Goal: Information Seeking & Learning: Learn about a topic

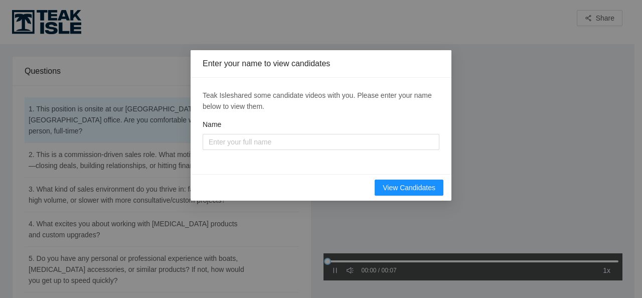
click at [126, 233] on div "Enter your name to view candidates Teak Isle shared some candidate videos with …" at bounding box center [321, 149] width 642 height 298
click at [395, 190] on span "View Candidates" at bounding box center [409, 187] width 53 height 11
click at [275, 171] on div "Teak Isle shared some candidate videos with you. Please enter your name below t…" at bounding box center [321, 126] width 261 height 96
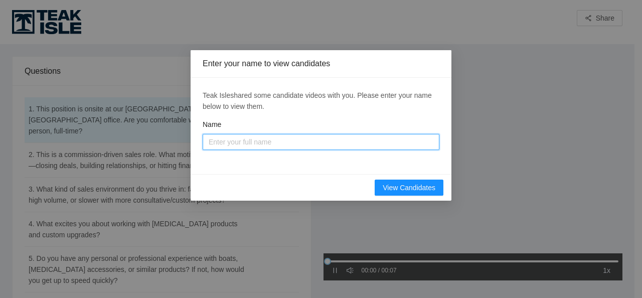
click at [288, 142] on input "Name" at bounding box center [321, 142] width 237 height 16
type input "[PERSON_NAME]"
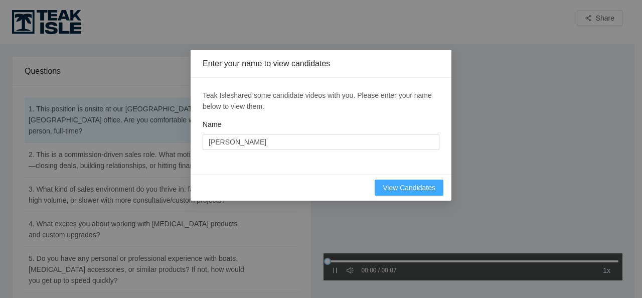
click at [393, 183] on span "View Candidates" at bounding box center [409, 187] width 53 height 11
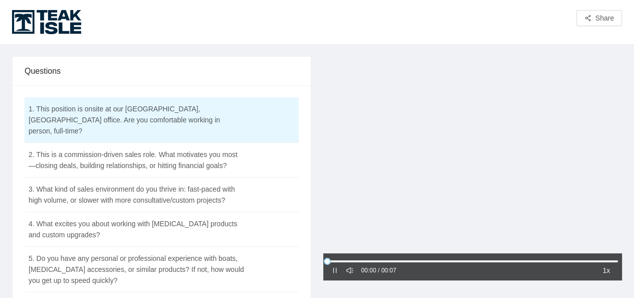
click at [459, 181] on div at bounding box center [473, 155] width 299 height 199
click at [333, 270] on icon "caret-right" at bounding box center [335, 270] width 7 height 7
click at [456, 192] on div at bounding box center [473, 155] width 299 height 199
click at [189, 154] on td "2. This is a commission-driven sales role. What motivates you most—closing deal…" at bounding box center [137, 160] width 224 height 35
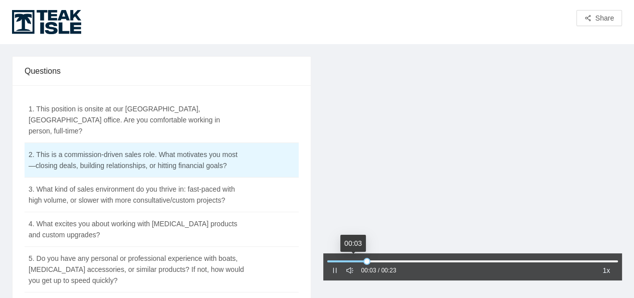
click at [337, 269] on icon "pause" at bounding box center [335, 270] width 7 height 7
click at [64, 107] on td "1. This position is onsite at our [GEOGRAPHIC_DATA], [GEOGRAPHIC_DATA] office. …" at bounding box center [137, 120] width 224 height 46
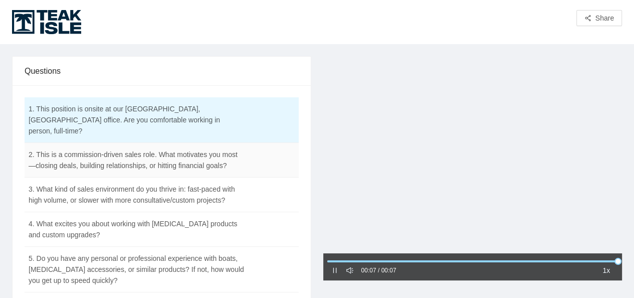
click at [65, 154] on td "2. This is a commission-driven sales role. What motivates you most—closing deal…" at bounding box center [137, 160] width 224 height 35
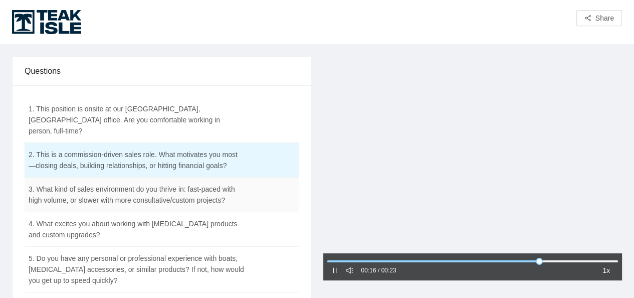
click at [114, 186] on td "3. What kind of sales environment do you thrive in: fast-paced with high volume…" at bounding box center [137, 195] width 224 height 35
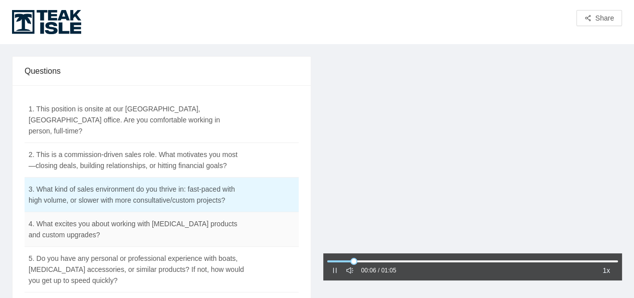
click at [78, 212] on td "4. What excites you about working with [MEDICAL_DATA] products and custom upgra…" at bounding box center [137, 229] width 224 height 35
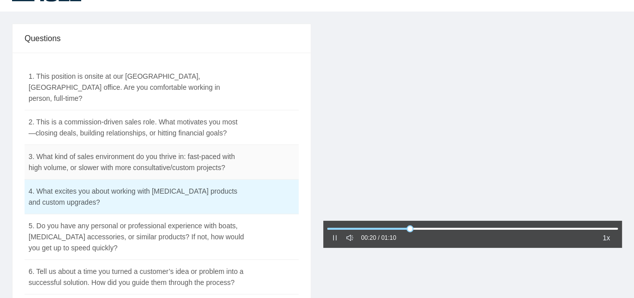
scroll to position [50, 0]
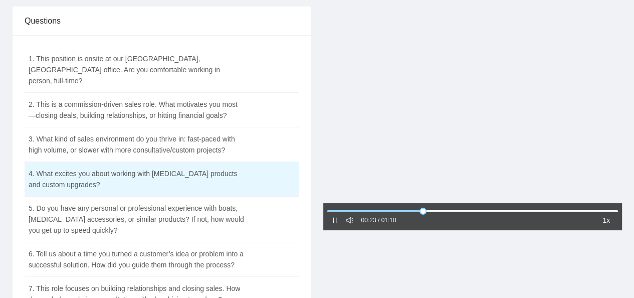
click at [333, 219] on icon "pause" at bounding box center [335, 220] width 7 height 7
click at [335, 217] on icon "caret-right" at bounding box center [335, 220] width 7 height 7
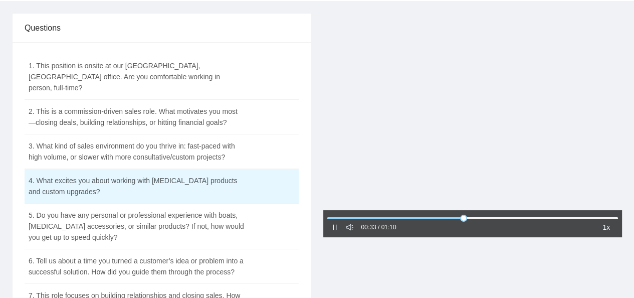
scroll to position [0, 0]
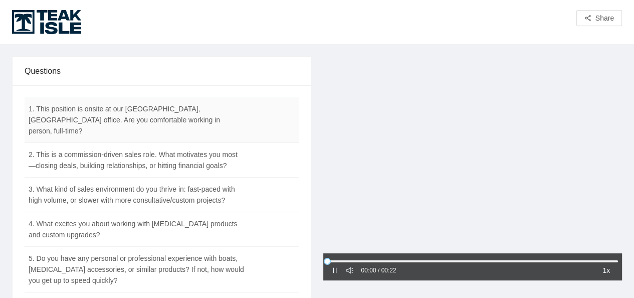
click at [75, 114] on td "1. This position is onsite at our [GEOGRAPHIC_DATA], [GEOGRAPHIC_DATA] office. …" at bounding box center [137, 120] width 224 height 46
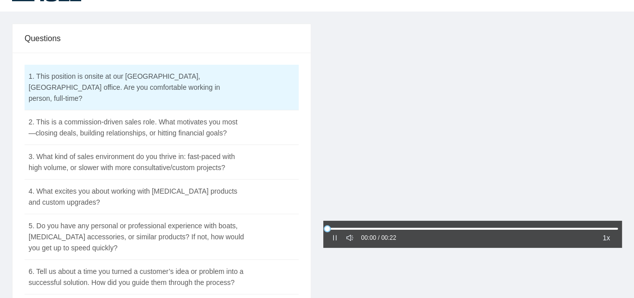
scroll to position [50, 0]
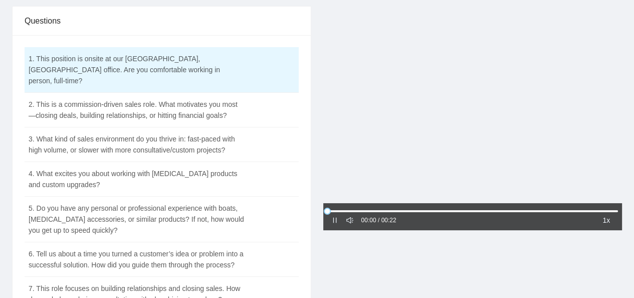
click at [374, 156] on div at bounding box center [473, 105] width 299 height 199
click at [332, 220] on icon "caret-right" at bounding box center [335, 220] width 7 height 7
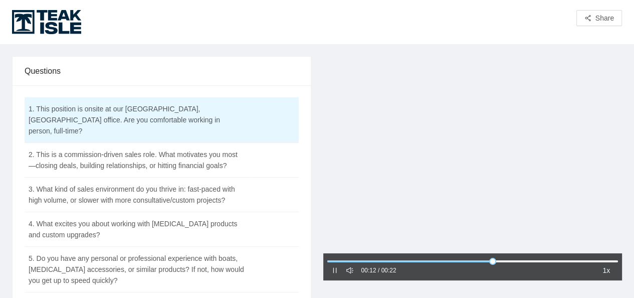
drag, startPoint x: 335, startPoint y: 269, endPoint x: 320, endPoint y: 265, distance: 15.6
click at [335, 269] on icon "pause" at bounding box center [335, 270] width 7 height 7
click at [130, 153] on td "2. This is a commission-driven sales role. What motivates you most—closing deal…" at bounding box center [137, 160] width 224 height 35
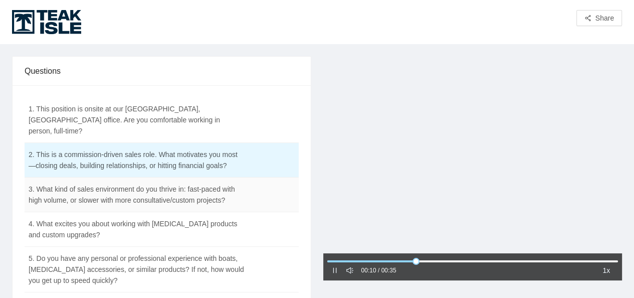
click at [117, 179] on td "3. What kind of sales environment do you thrive in: fast-paced with high volume…" at bounding box center [137, 195] width 224 height 35
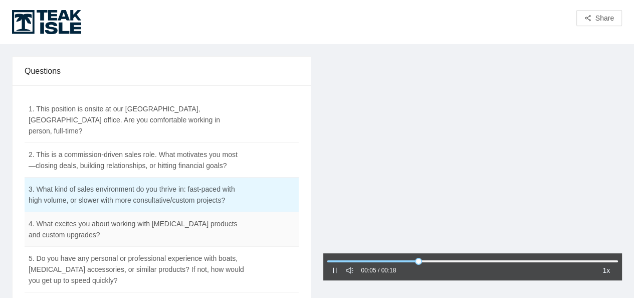
click at [114, 213] on td "4. What excites you about working with [MEDICAL_DATA] products and custom upgra…" at bounding box center [137, 229] width 224 height 35
